Goal: Task Accomplishment & Management: Use online tool/utility

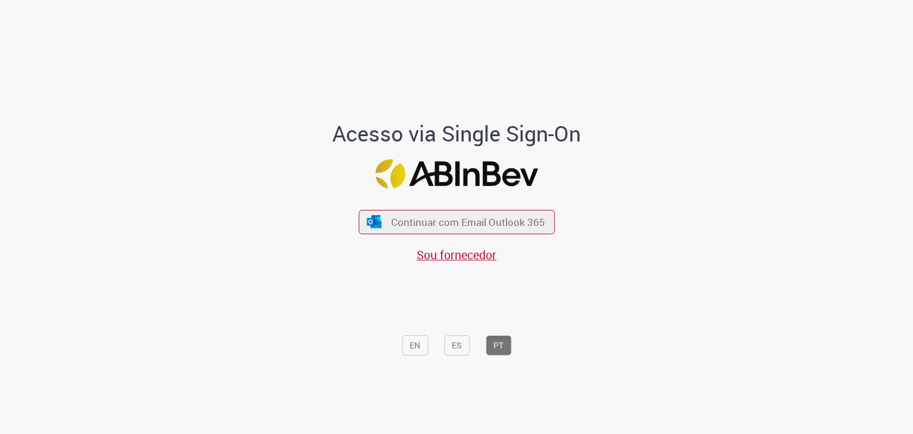
drag, startPoint x: 475, startPoint y: 225, endPoint x: 275, endPoint y: 403, distance: 267.9
click at [475, 225] on span "Continuar com Email Outlook 365" at bounding box center [468, 222] width 154 height 14
